Goal: Book appointment/travel/reservation

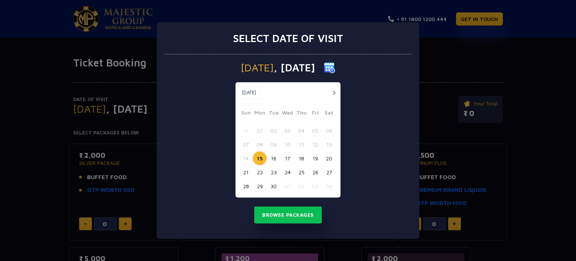
click at [302, 160] on button "18" at bounding box center [301, 158] width 14 height 14
click at [296, 213] on button "Browse Packages" at bounding box center [287, 214] width 67 height 17
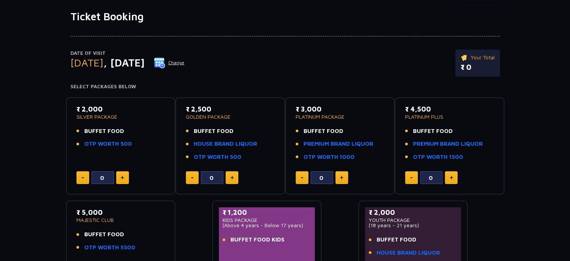
scroll to position [46, 0]
click at [241, 146] on link "HOUSE BRAND LIQUOR" at bounding box center [225, 143] width 63 height 9
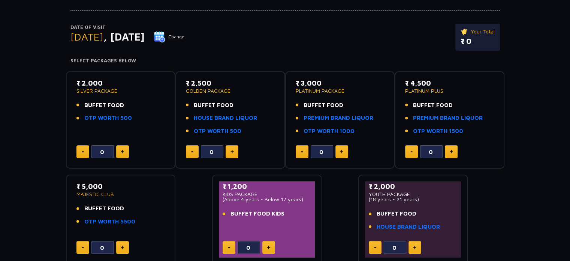
click at [235, 151] on button at bounding box center [232, 151] width 13 height 13
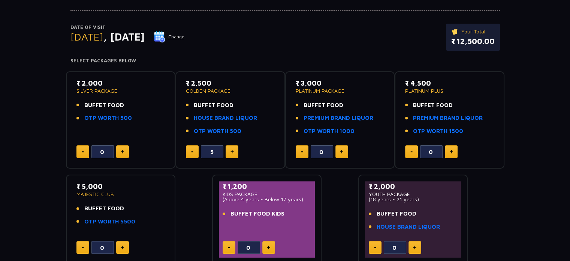
click at [235, 151] on button at bounding box center [232, 151] width 13 height 13
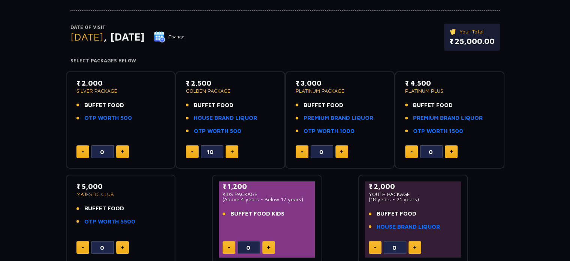
click at [235, 151] on button at bounding box center [232, 151] width 13 height 13
click at [194, 150] on button at bounding box center [192, 151] width 13 height 13
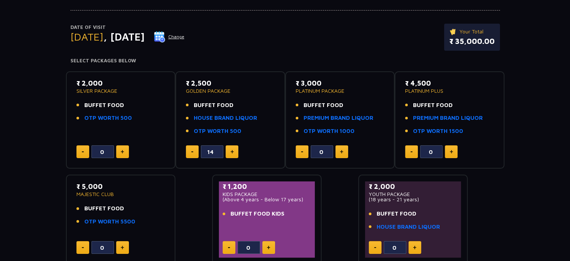
type input "13"
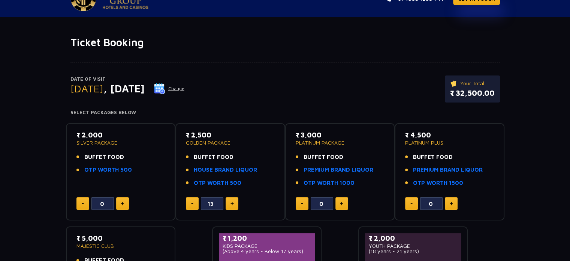
scroll to position [0, 0]
